Goal: Task Accomplishment & Management: Complete application form

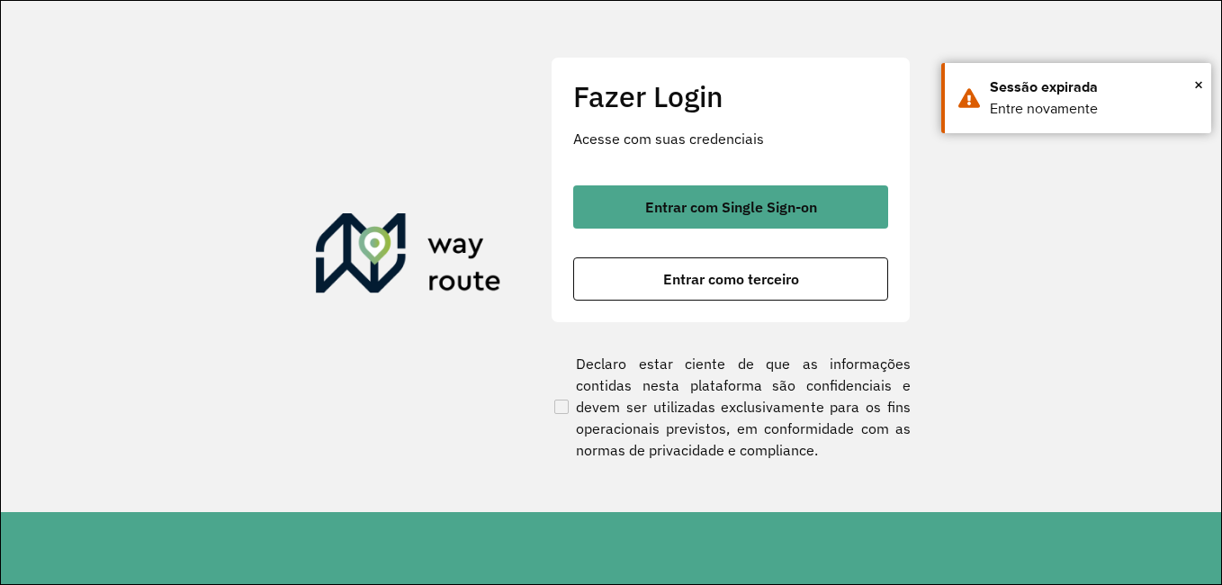
click at [740, 245] on div "Entrar com Single Sign-on Entrar como terceiro" at bounding box center [730, 242] width 315 height 115
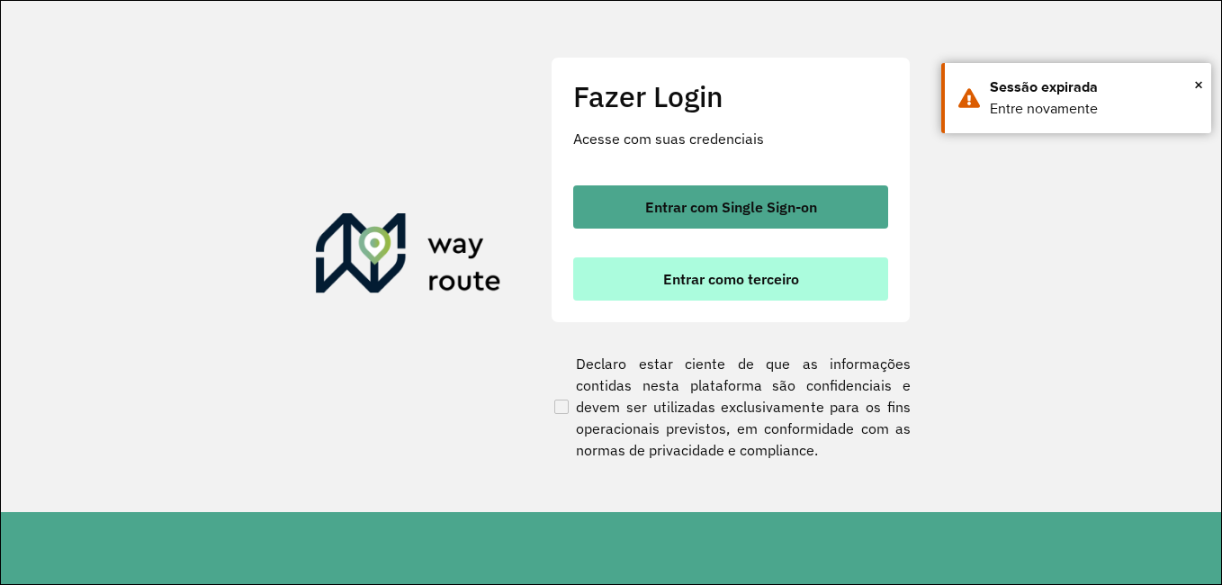
click at [693, 273] on span "Entrar como terceiro" at bounding box center [731, 279] width 136 height 14
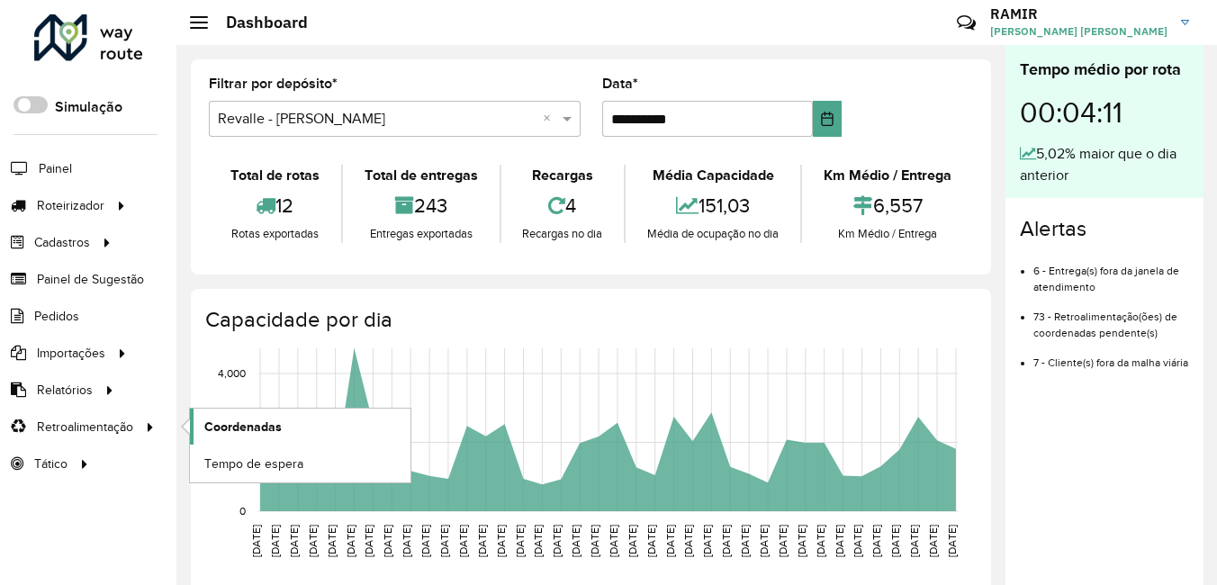
click at [249, 433] on span "Coordenadas" at bounding box center [242, 427] width 77 height 19
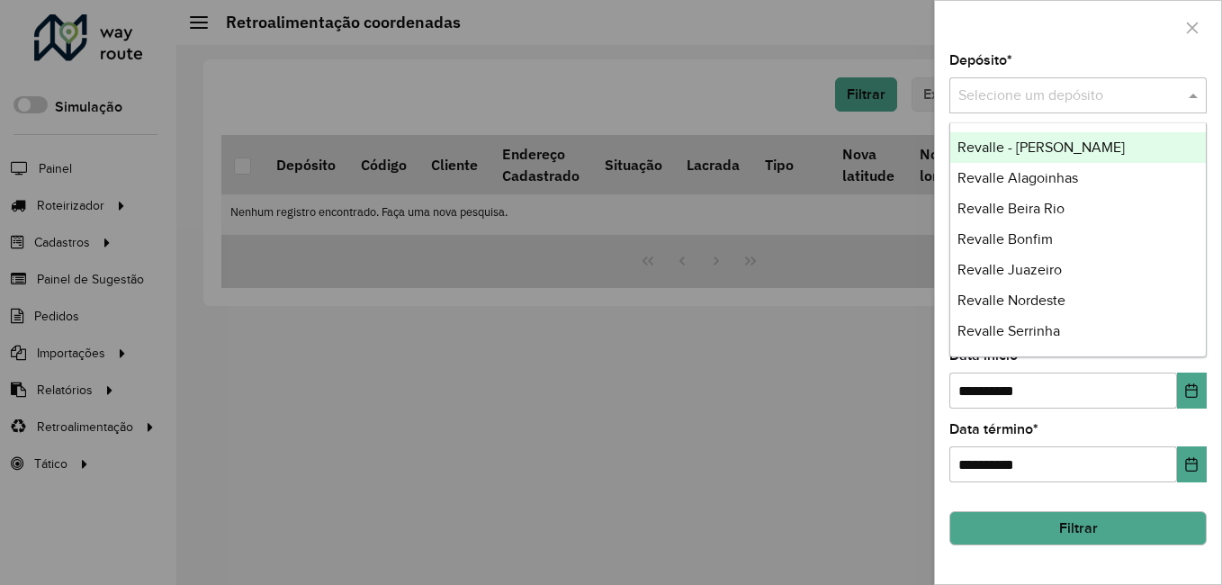
click at [1046, 95] on input "text" at bounding box center [1060, 97] width 203 height 22
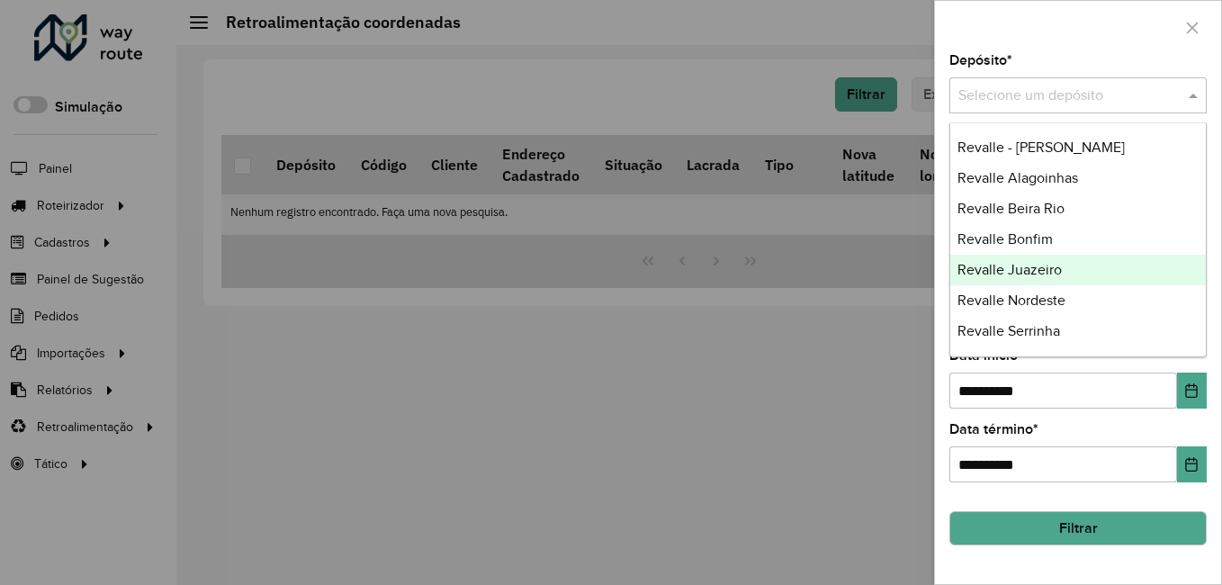
click at [1023, 271] on span "Revalle Juazeiro" at bounding box center [1010, 269] width 104 height 15
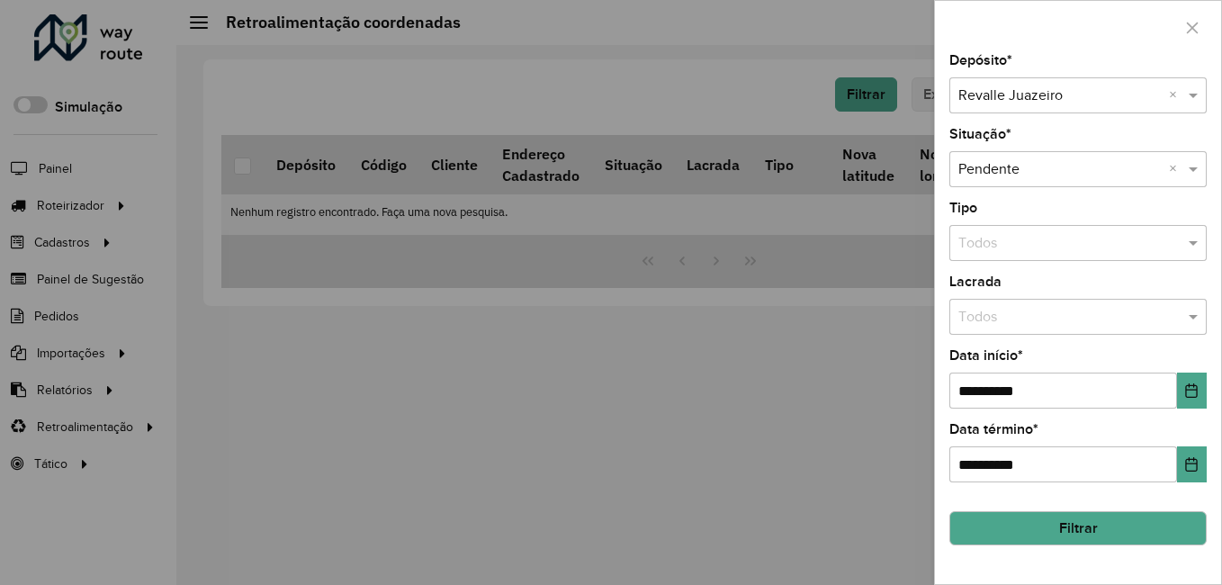
click at [1046, 129] on div "Situação * Selecione uma opção × Pendente ×" at bounding box center [1078, 157] width 257 height 59
click at [1189, 380] on button "Choose Date" at bounding box center [1192, 391] width 30 height 36
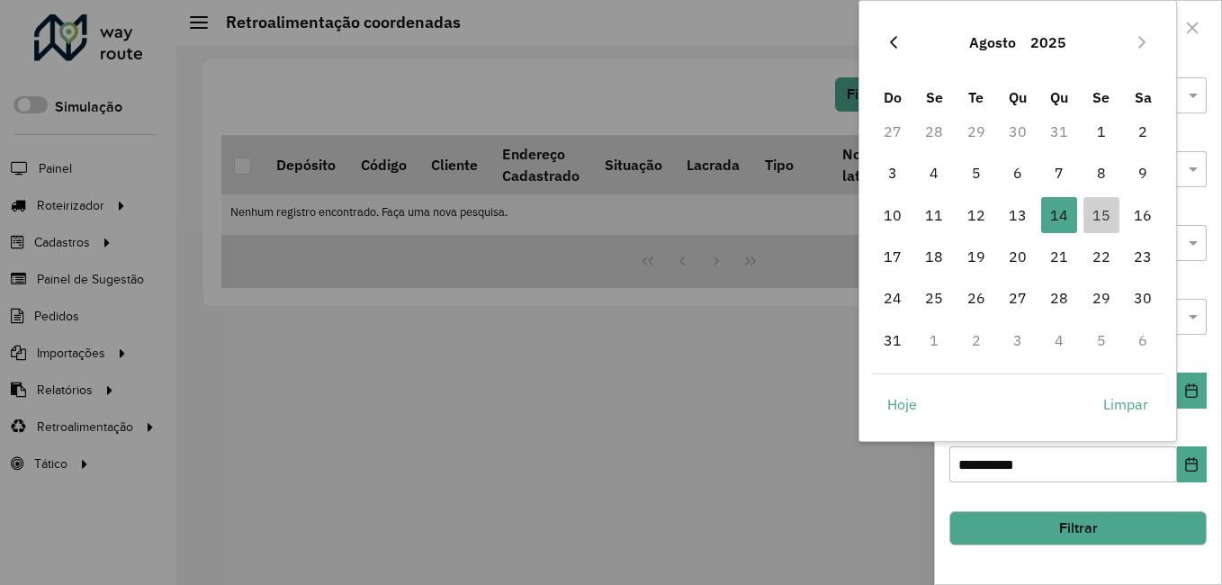
click at [897, 37] on icon "Previous Month" at bounding box center [893, 42] width 7 height 13
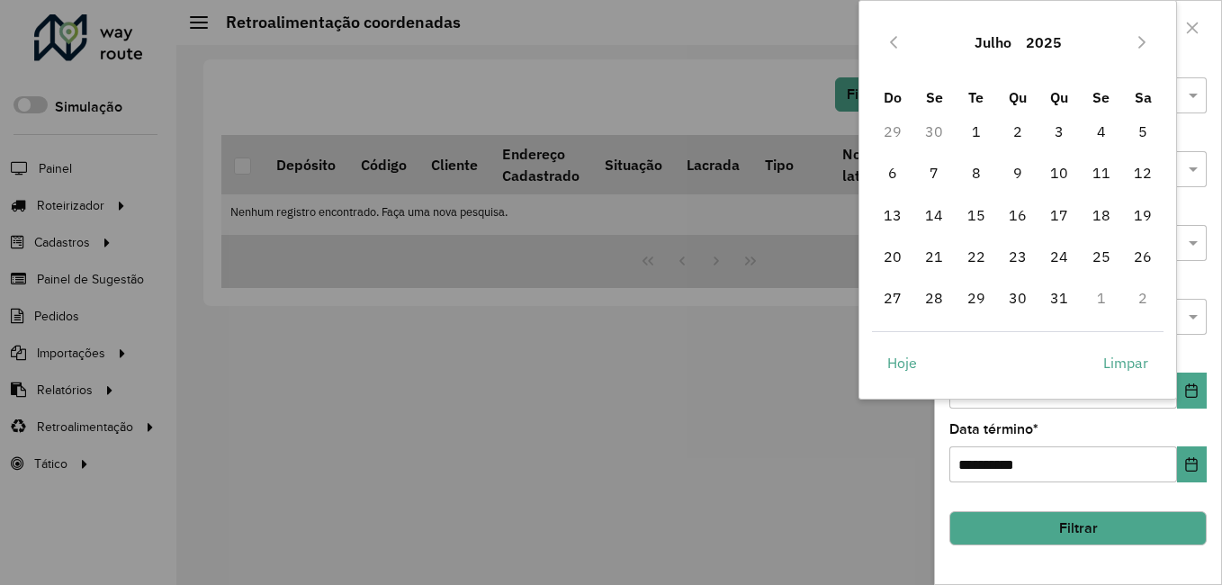
click at [897, 37] on icon "Previous Month" at bounding box center [893, 42] width 7 height 13
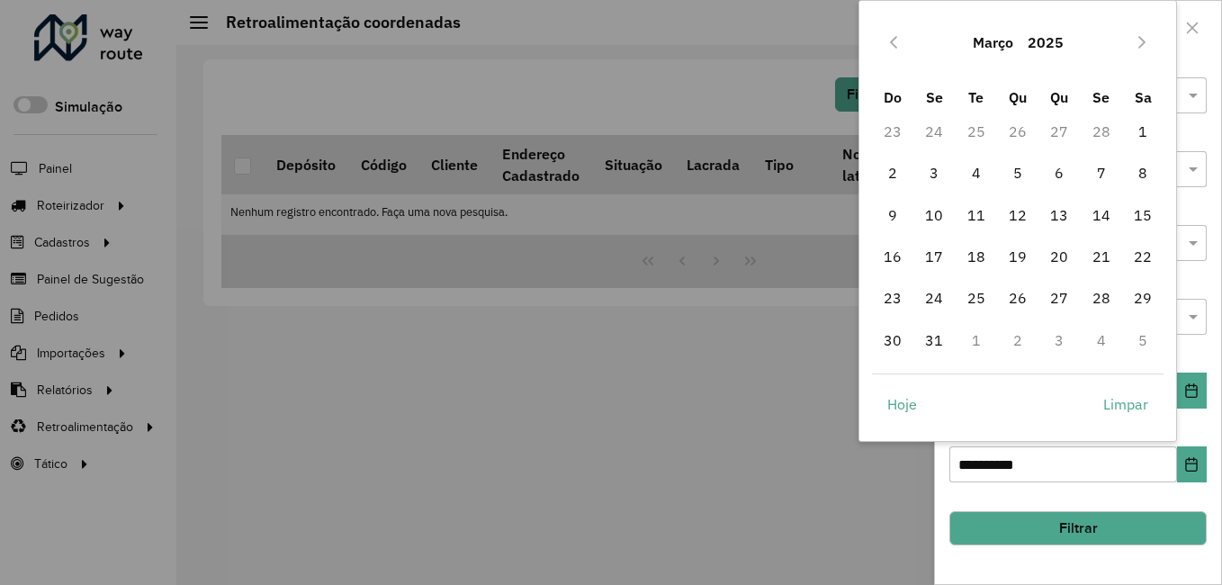
click at [897, 37] on icon "Previous Month" at bounding box center [893, 42] width 7 height 13
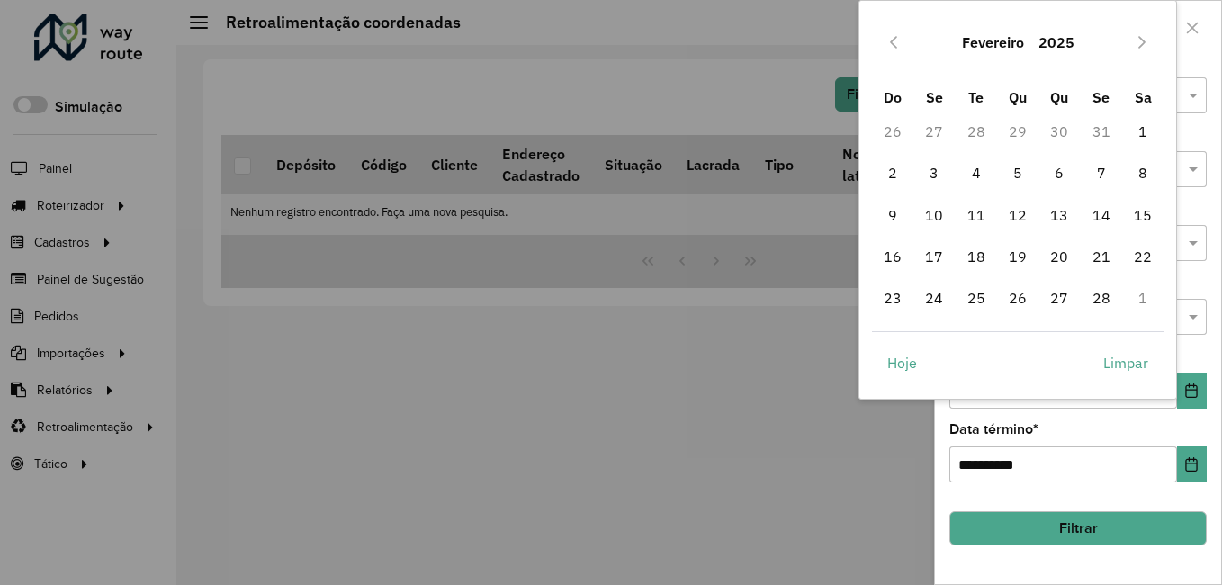
click at [897, 37] on icon "Previous Month" at bounding box center [893, 42] width 7 height 13
click at [1017, 126] on span "1" at bounding box center [1018, 131] width 36 height 36
type input "**********"
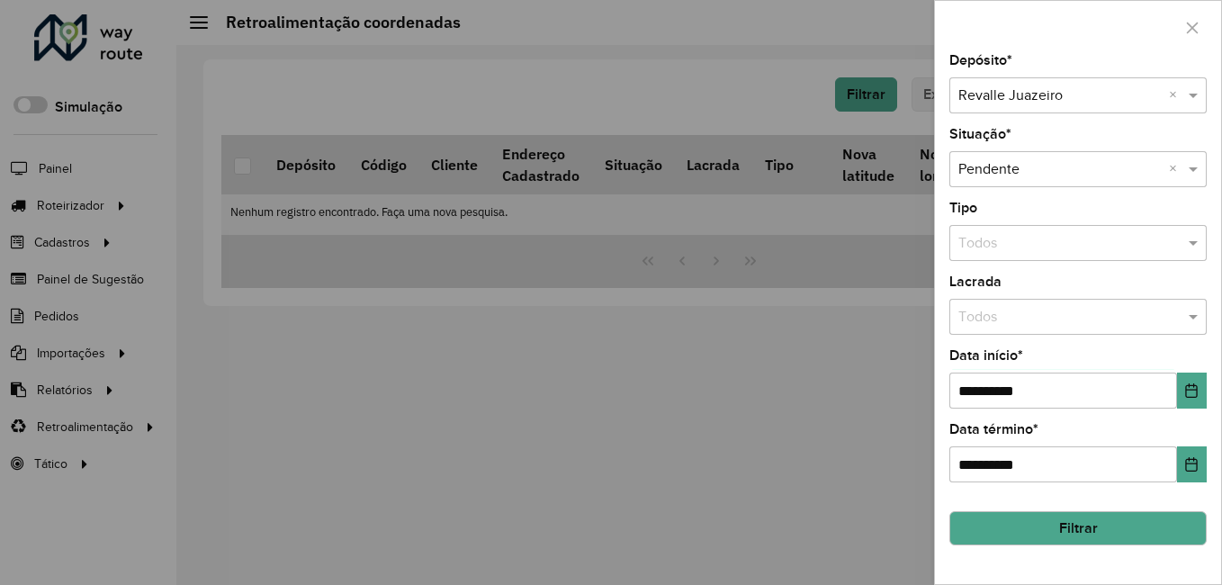
click at [1040, 514] on button "Filtrar" at bounding box center [1078, 528] width 257 height 34
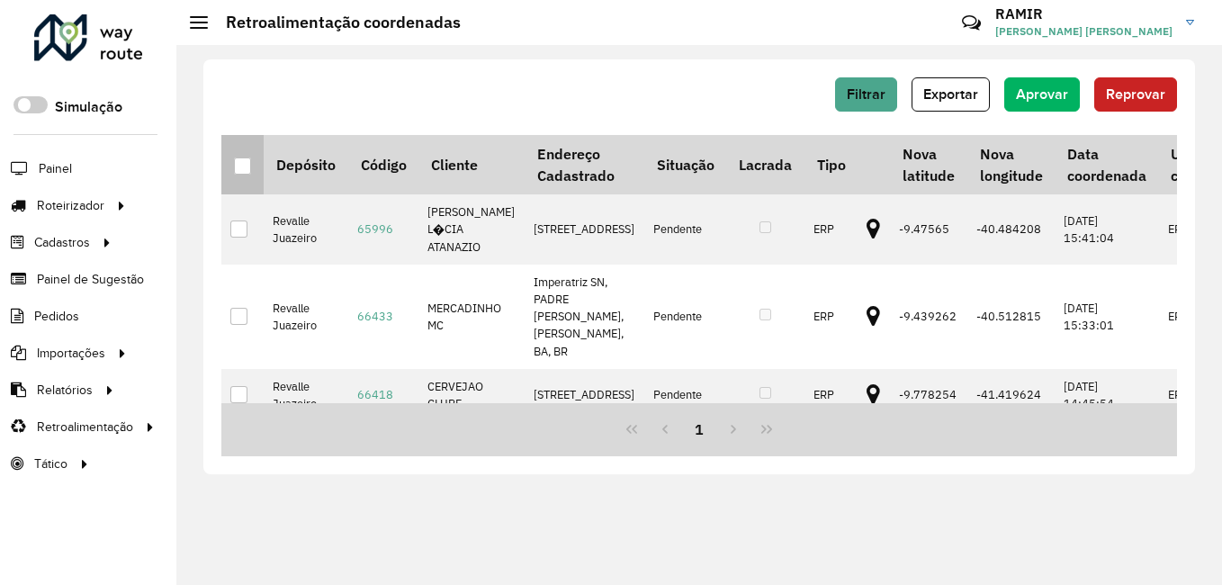
click at [241, 163] on div at bounding box center [242, 166] width 17 height 17
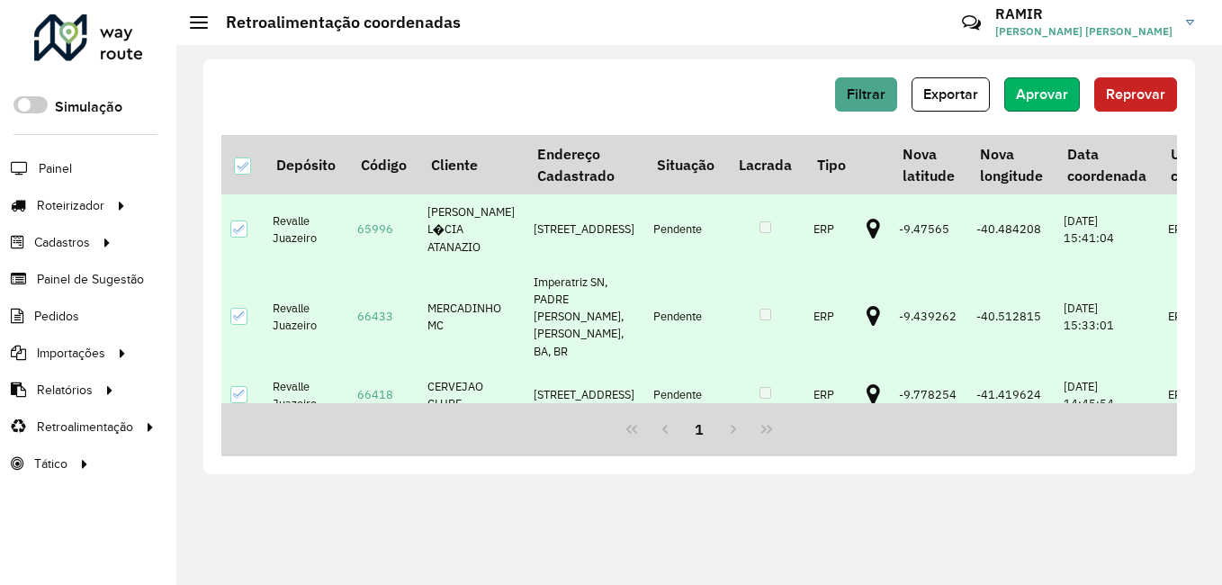
click at [1047, 85] on button "Aprovar" at bounding box center [1043, 94] width 76 height 34
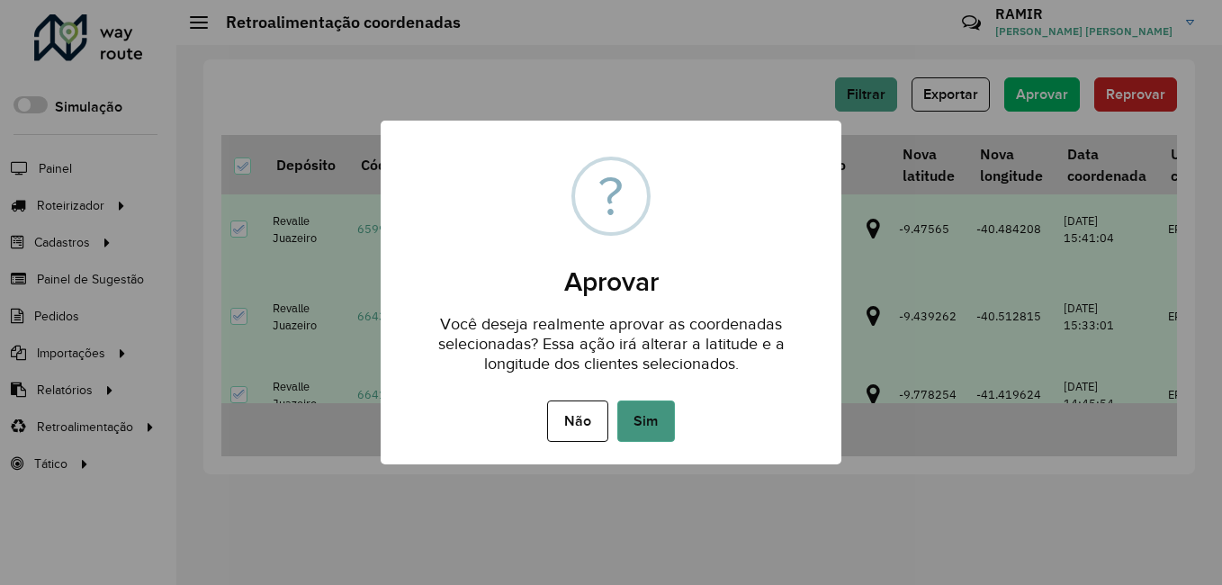
click at [635, 418] on button "Sim" at bounding box center [646, 421] width 58 height 41
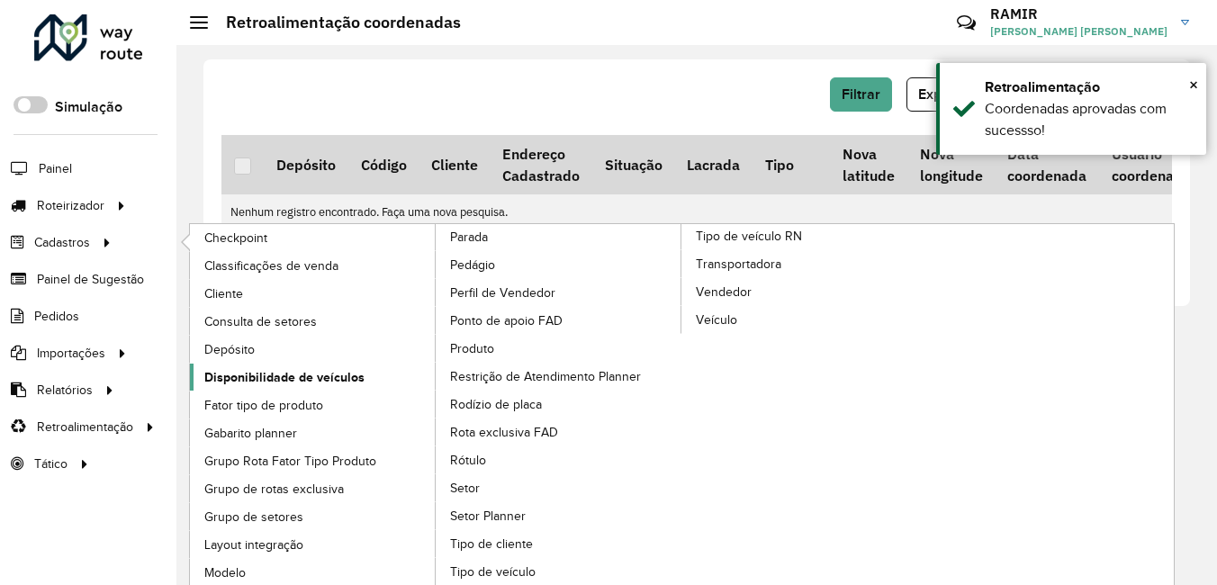
click at [256, 369] on span "Disponibilidade de veículos" at bounding box center [284, 377] width 160 height 19
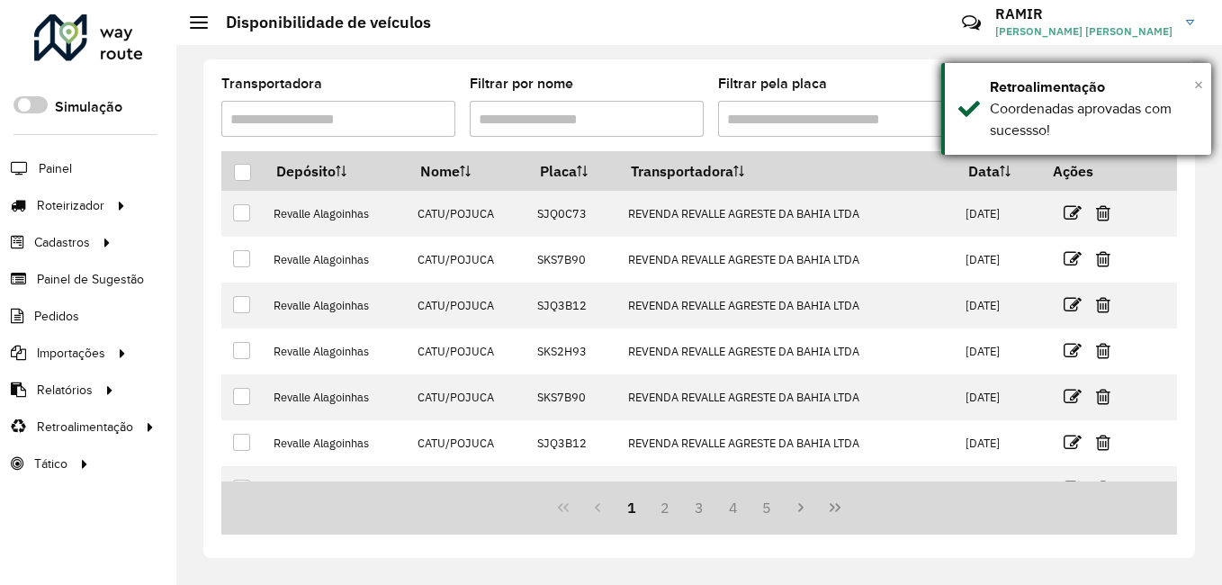
click at [1194, 81] on span "×" at bounding box center [1198, 85] width 9 height 20
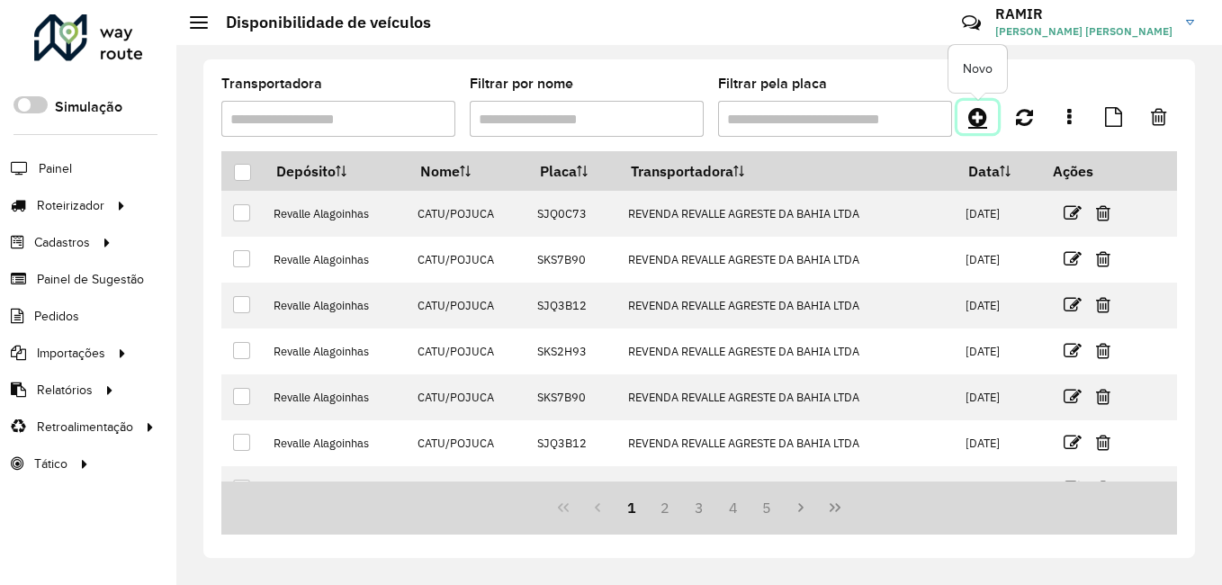
click at [983, 117] on icon at bounding box center [978, 117] width 19 height 22
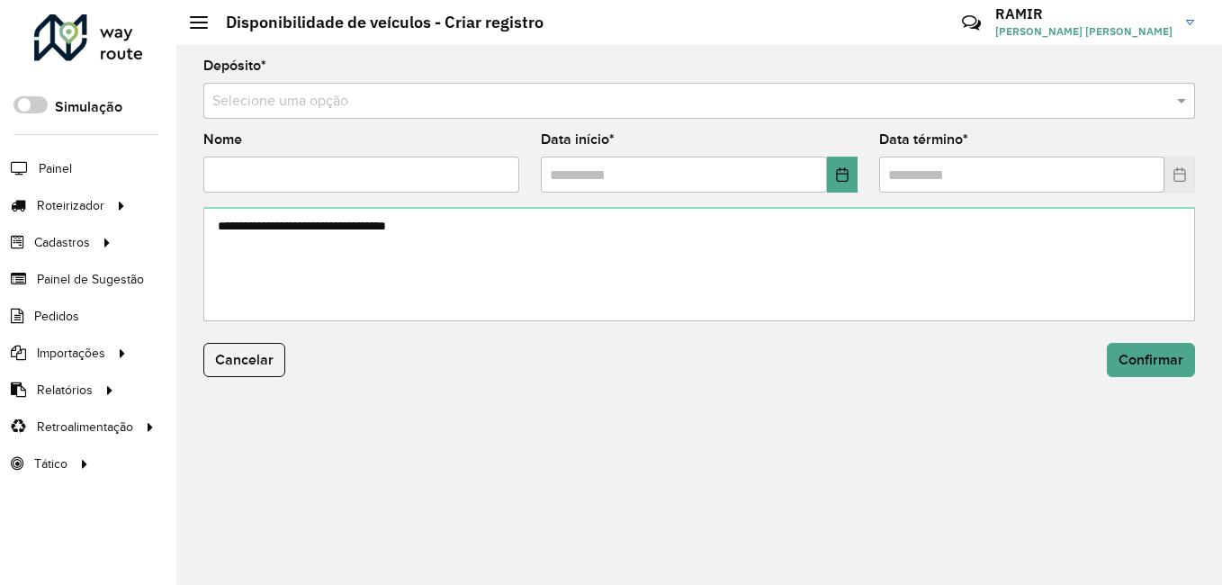
click at [302, 100] on input "text" at bounding box center [681, 102] width 938 height 22
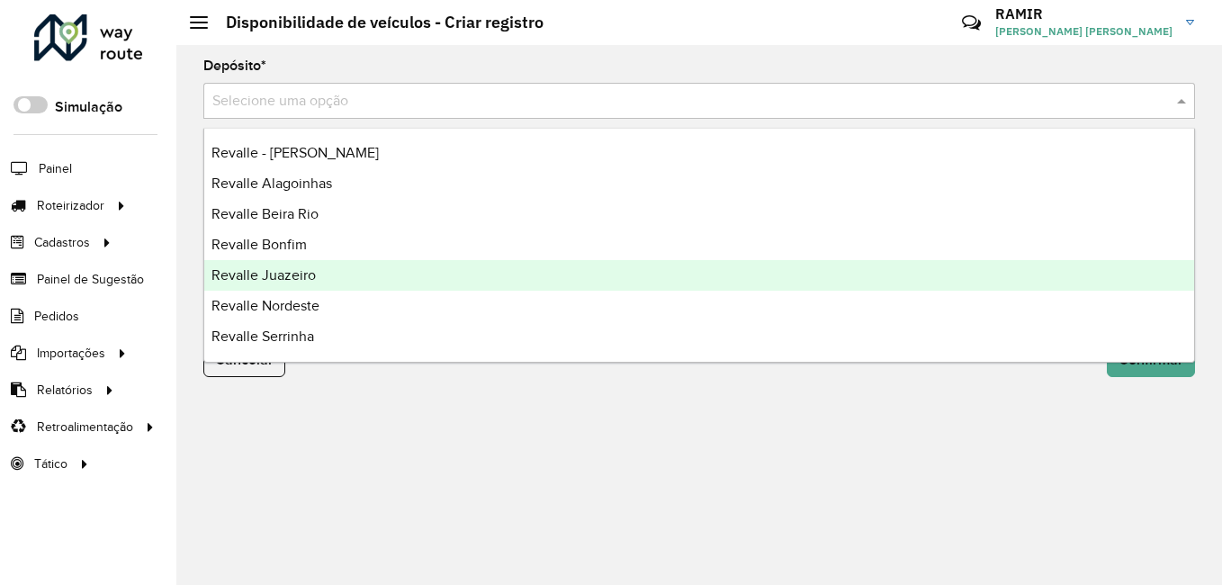
click at [299, 273] on span "Revalle Juazeiro" at bounding box center [264, 274] width 104 height 15
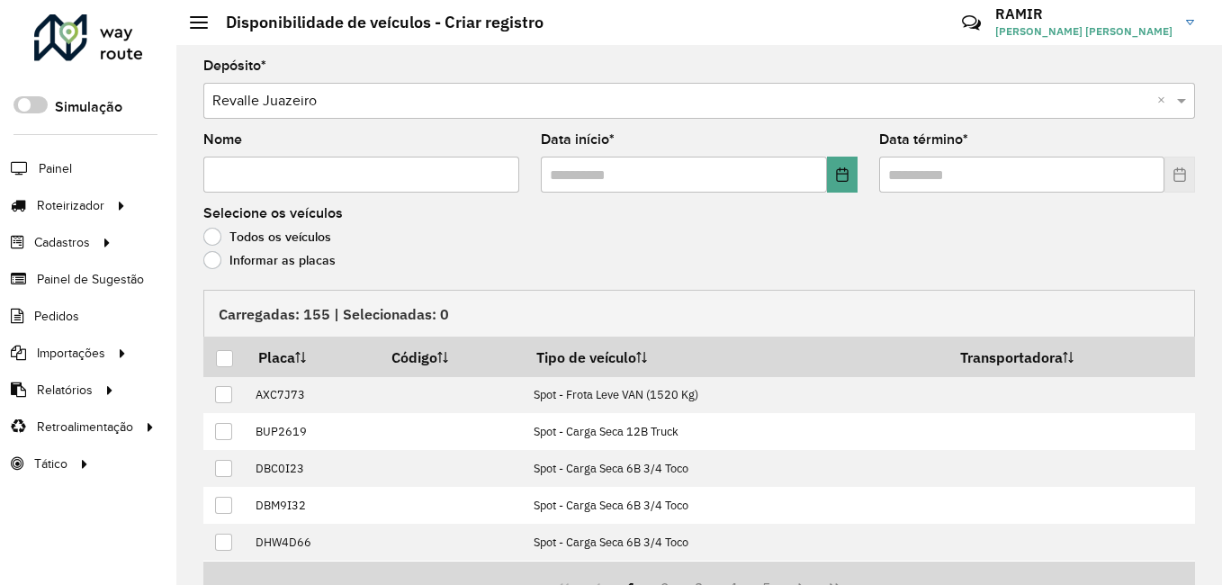
click at [317, 134] on div "Nome" at bounding box center [361, 162] width 316 height 59
click at [308, 184] on input "Nome" at bounding box center [361, 175] width 316 height 36
type input "**********"
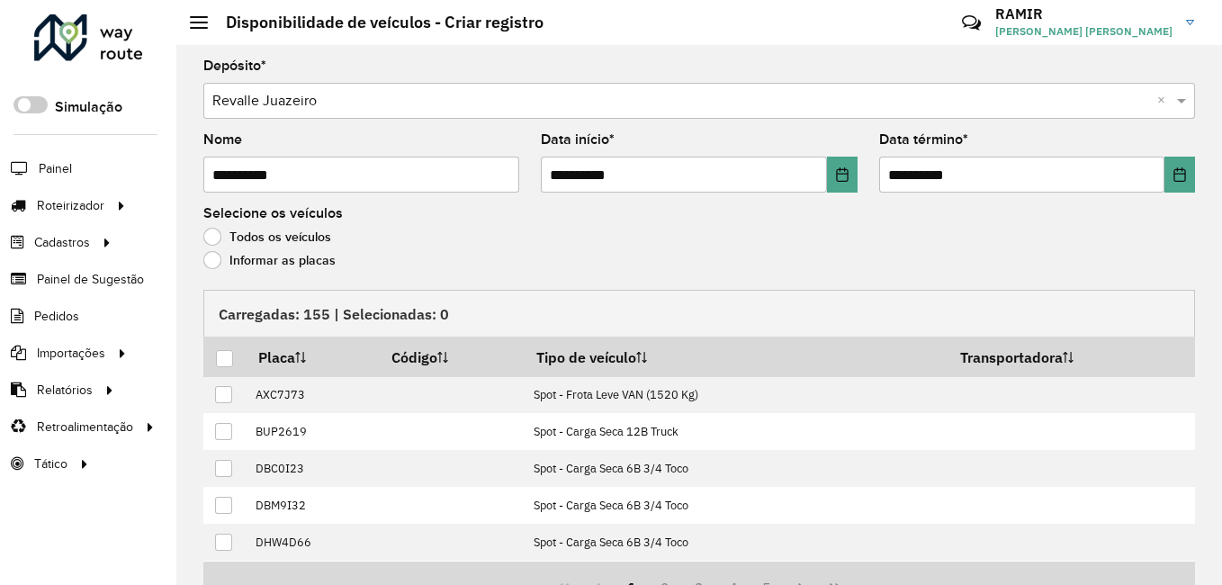
click at [209, 255] on label "Informar as placas" at bounding box center [269, 260] width 132 height 18
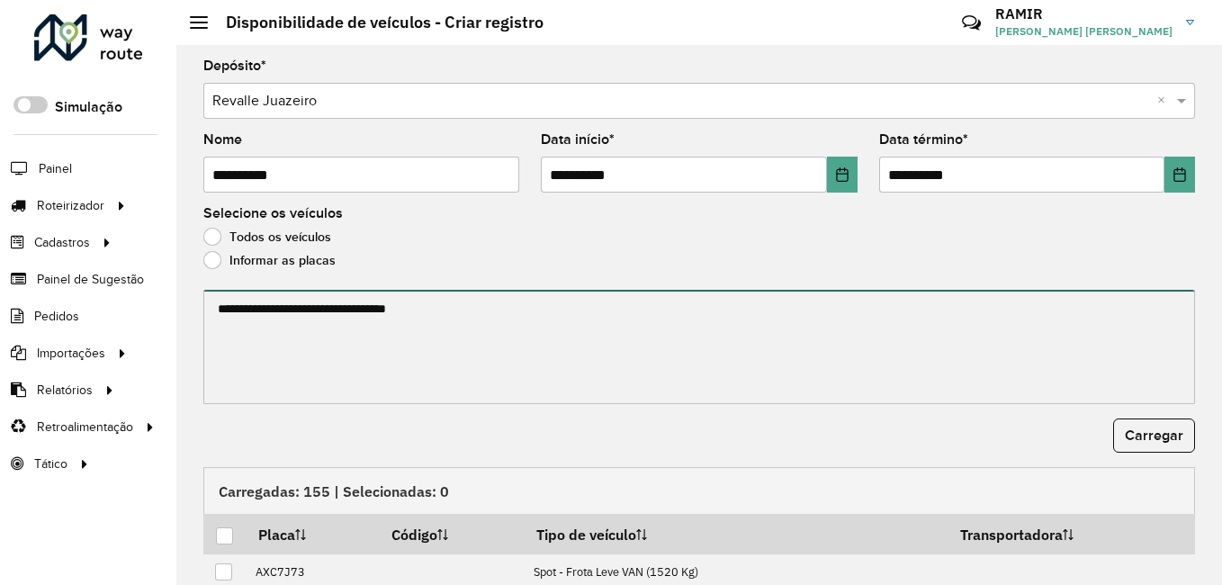
click at [276, 320] on textarea at bounding box center [699, 347] width 992 height 114
paste textarea "******* ******* ******* ******* ******* ******* ******* ******* ******* *******…"
paste textarea "******* ******* ******* ******* ******* *******"
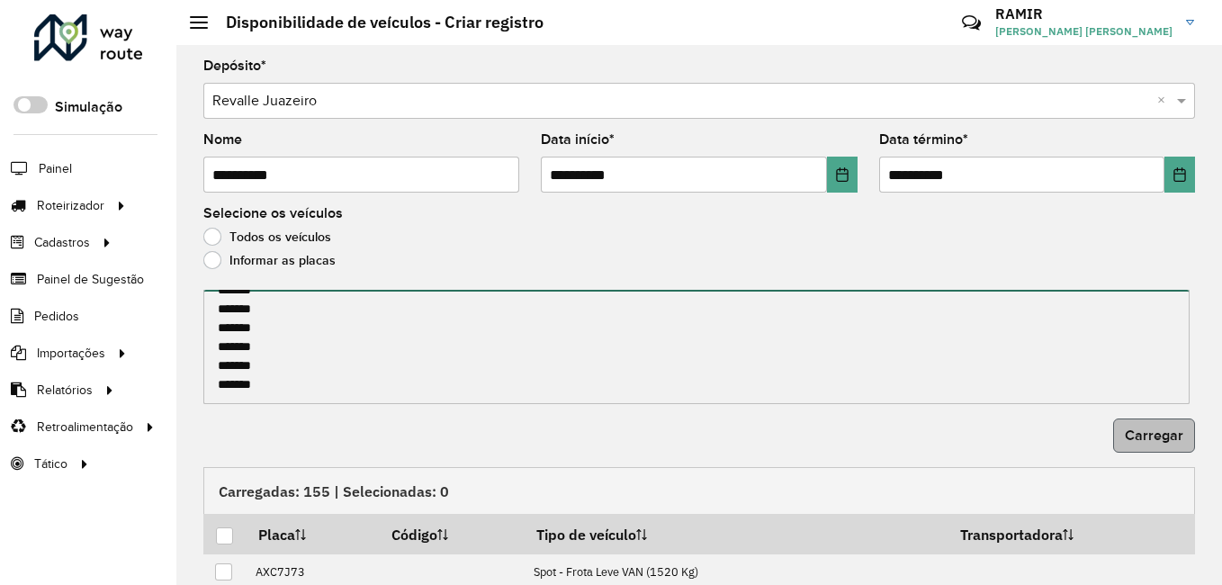
type textarea "******* ******* ******* ******* ******* ******* ******* ******* ******* *******…"
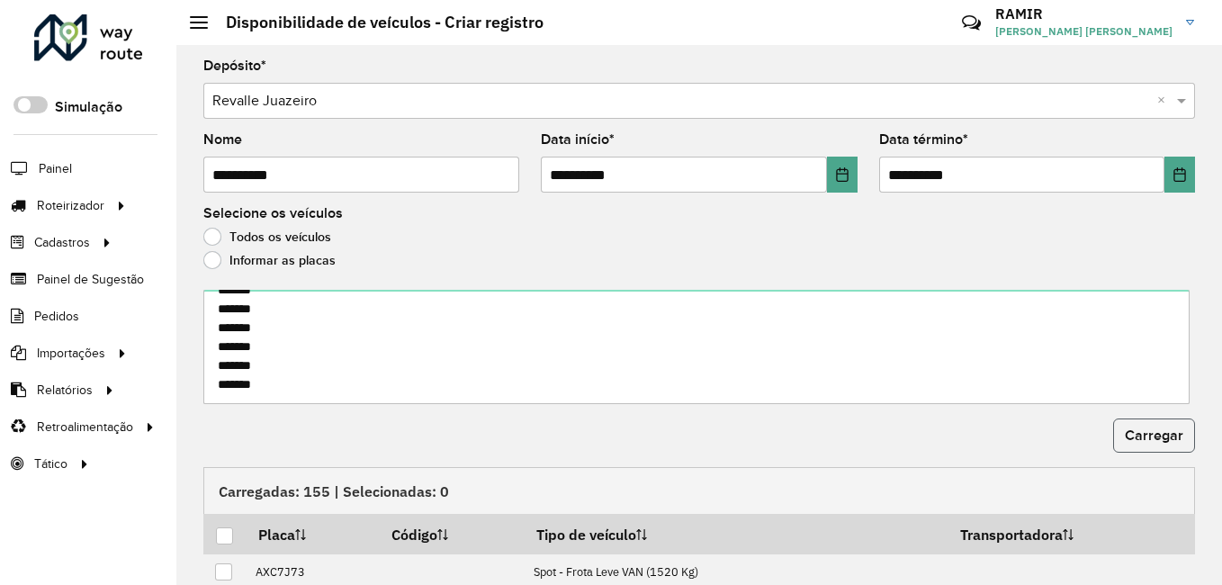
click at [1152, 431] on span "Carregar" at bounding box center [1154, 435] width 59 height 15
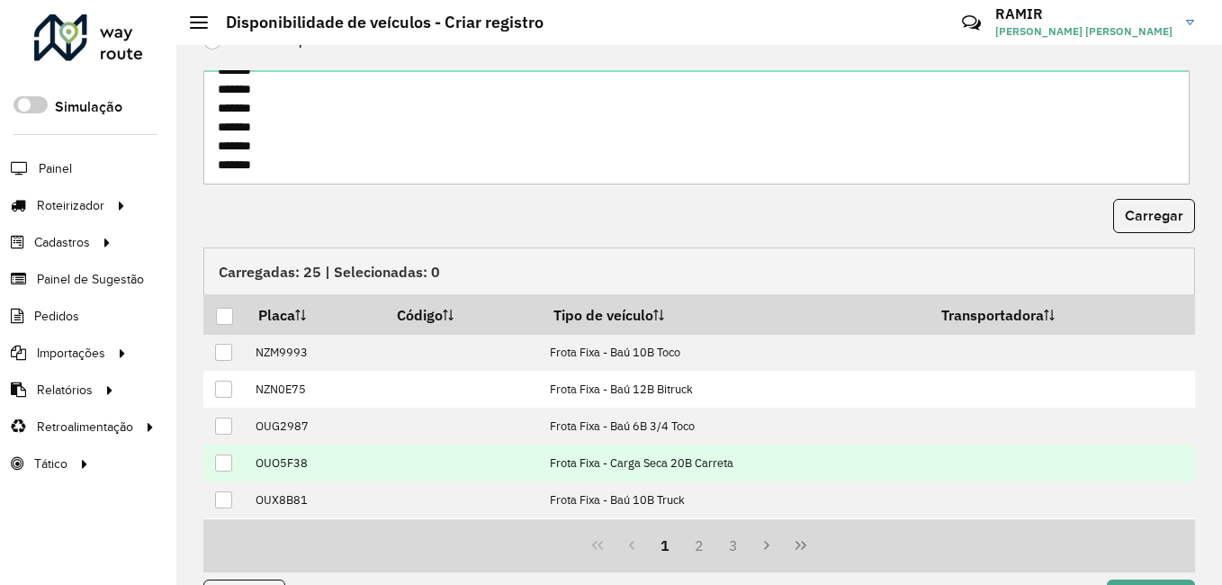
scroll to position [270, 0]
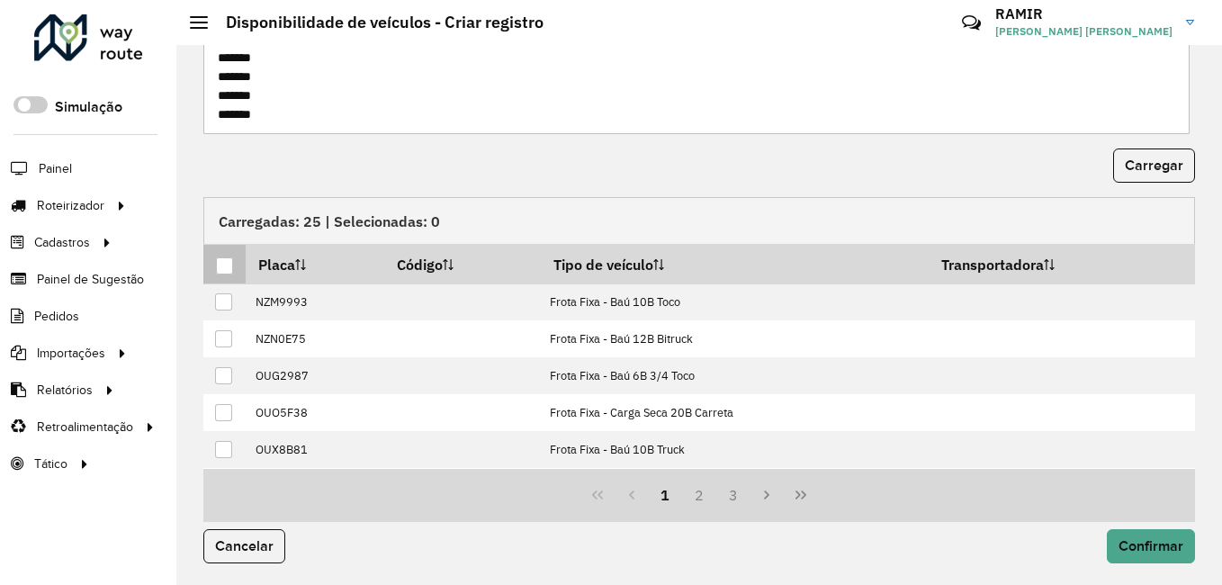
click at [226, 266] on div at bounding box center [224, 265] width 17 height 17
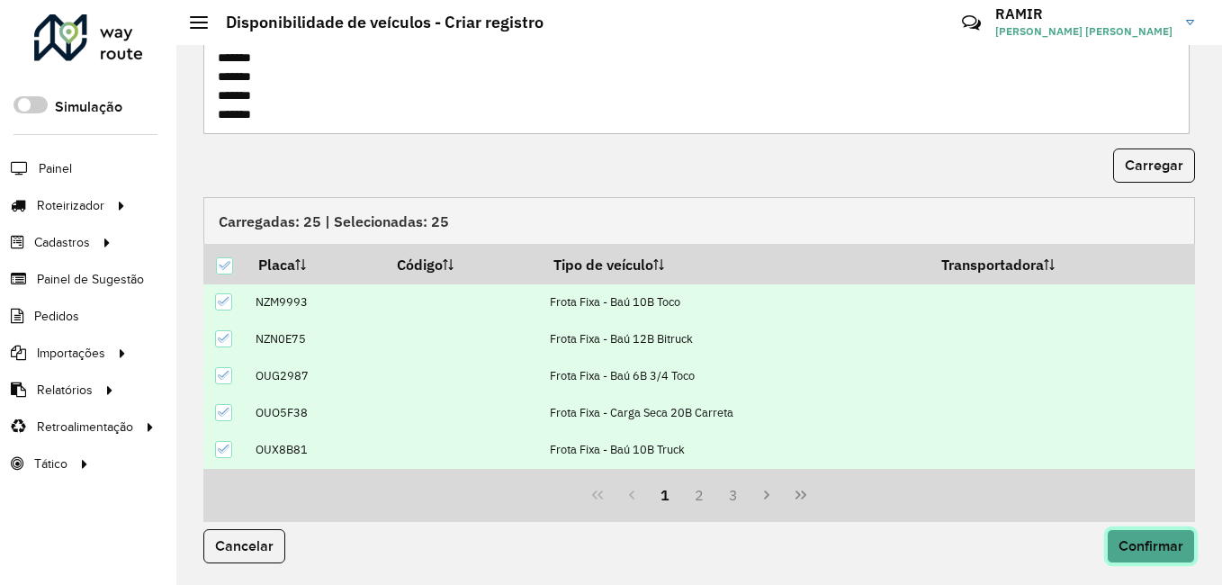
click at [1146, 549] on span "Confirmar" at bounding box center [1151, 545] width 65 height 15
